Goal: Information Seeking & Learning: Learn about a topic

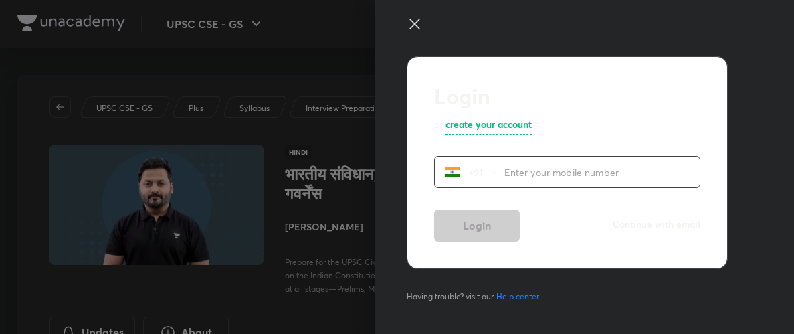
click at [428, 161] on div "Login or create your account +91 ​ Login Continue with email" at bounding box center [567, 162] width 321 height 213
click at [420, 25] on icon at bounding box center [415, 24] width 16 height 16
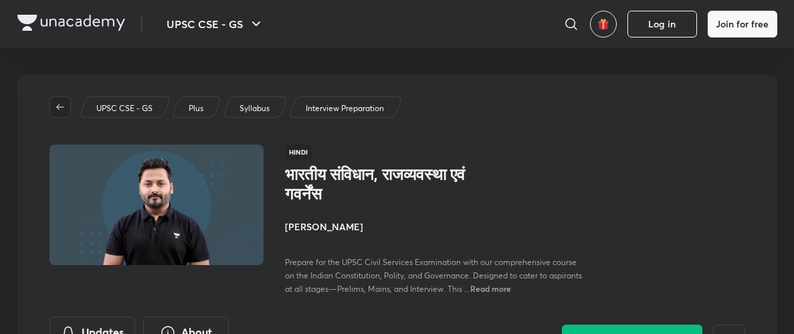
click at [58, 106] on icon "button" at bounding box center [60, 107] width 8 height 6
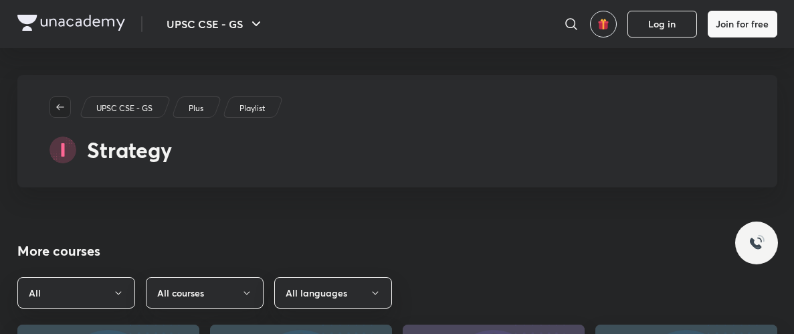
click at [59, 104] on icon "button" at bounding box center [60, 107] width 11 height 11
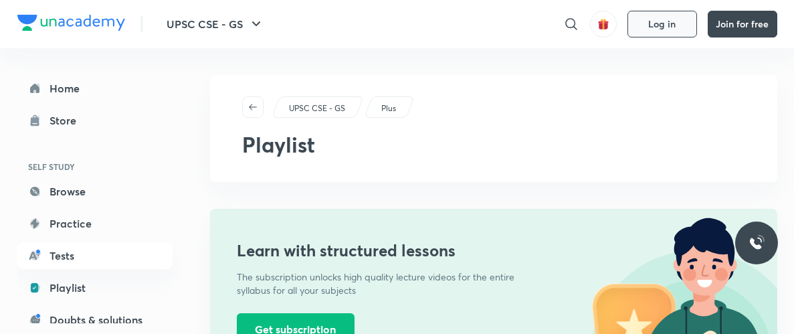
click at [673, 30] on button "Log in" at bounding box center [662, 24] width 70 height 27
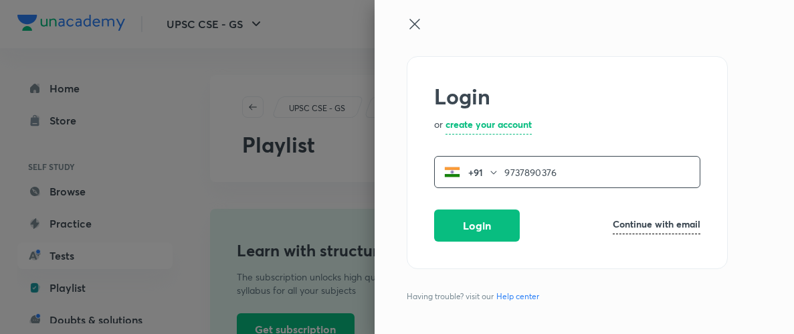
type input "9737890376"
click at [479, 221] on button "Login" at bounding box center [477, 224] width 86 height 32
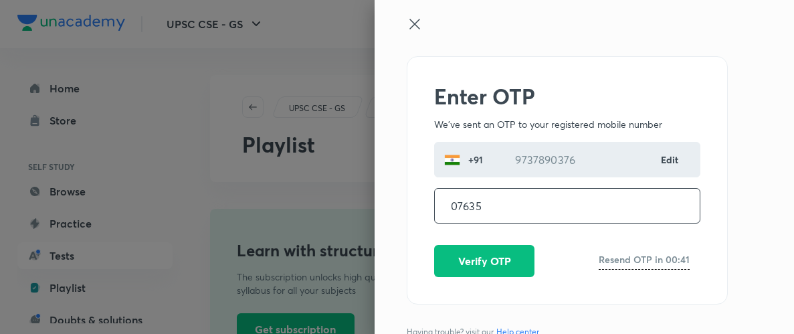
type input "076359"
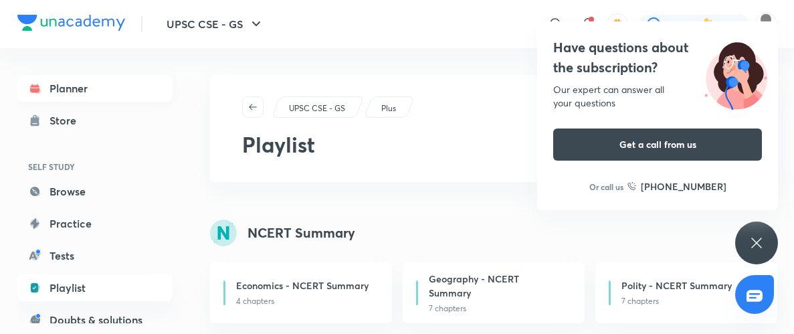
click at [64, 87] on link "Planner" at bounding box center [94, 88] width 155 height 27
click at [761, 239] on icon at bounding box center [757, 243] width 16 height 16
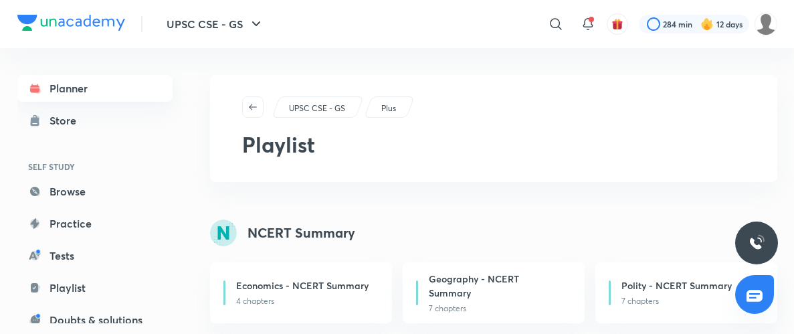
click at [70, 85] on link "Planner" at bounding box center [94, 88] width 155 height 27
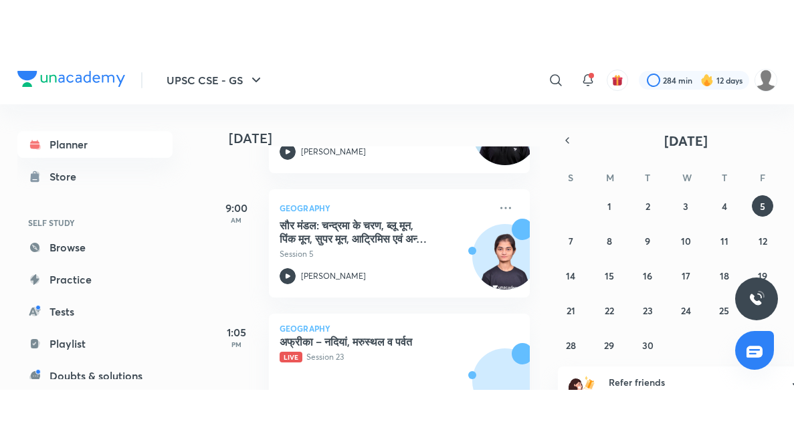
scroll to position [203, 0]
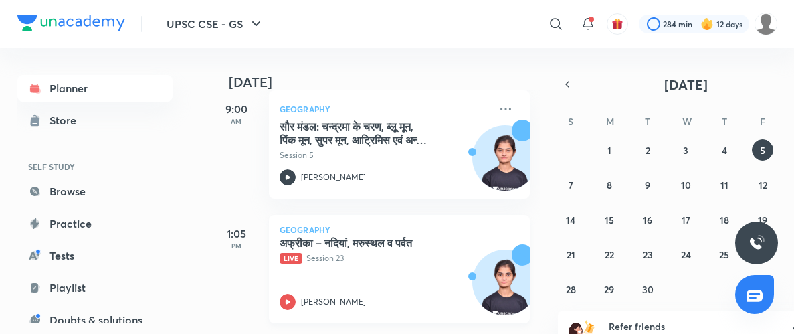
click at [287, 301] on icon at bounding box center [287, 301] width 5 height 5
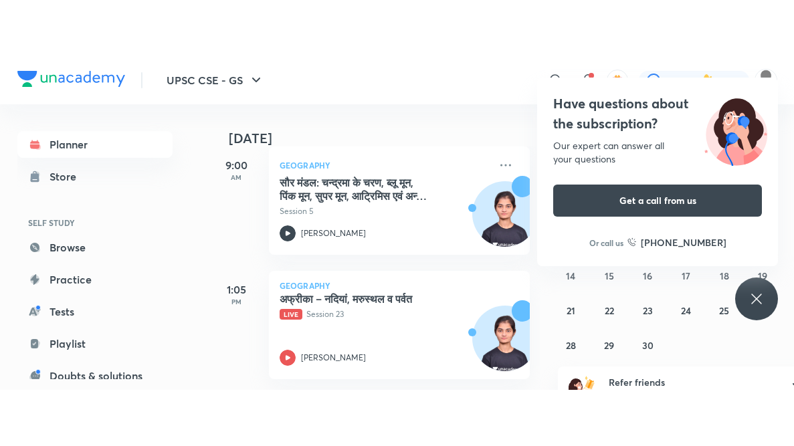
scroll to position [90, 0]
